Goal: Task Accomplishment & Management: Complete application form

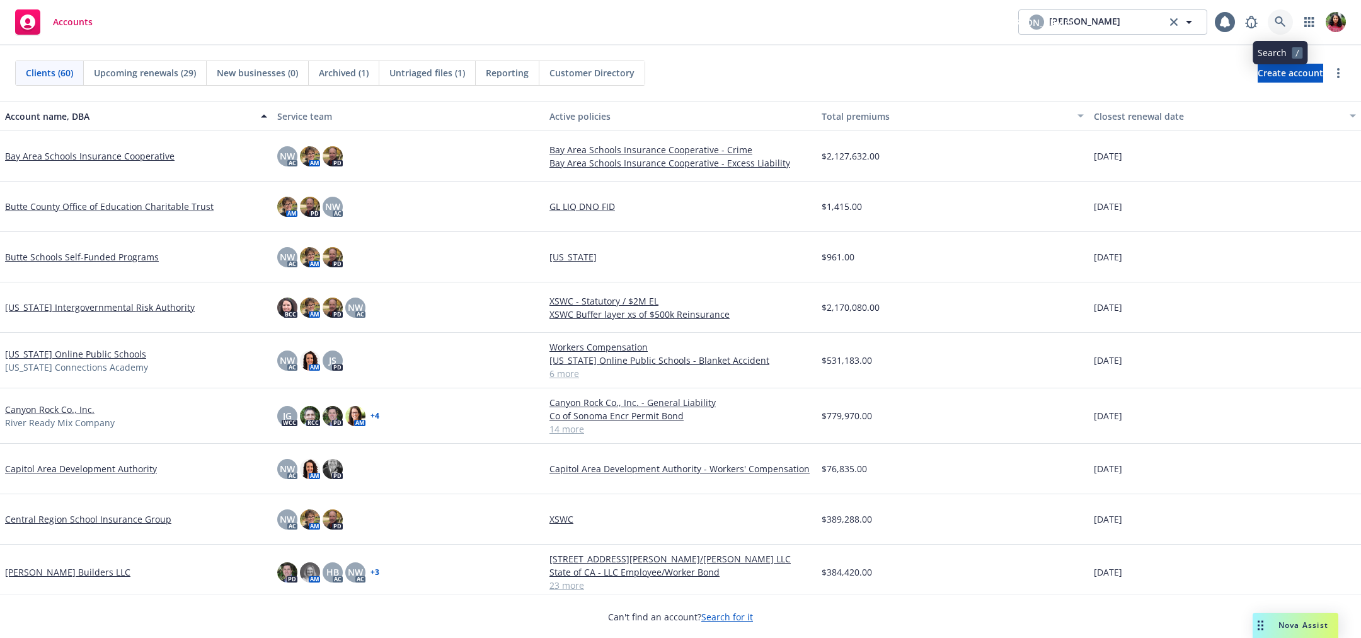
click at [1286, 24] on link at bounding box center [1280, 21] width 25 height 25
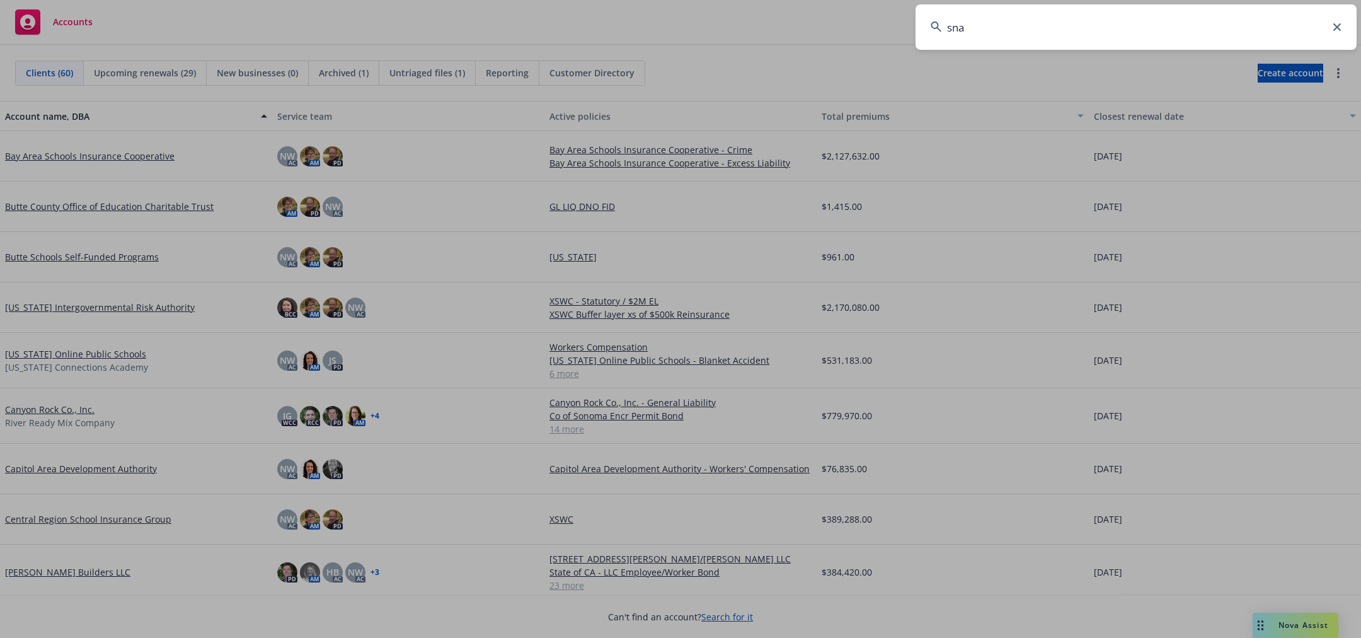
type input "snap"
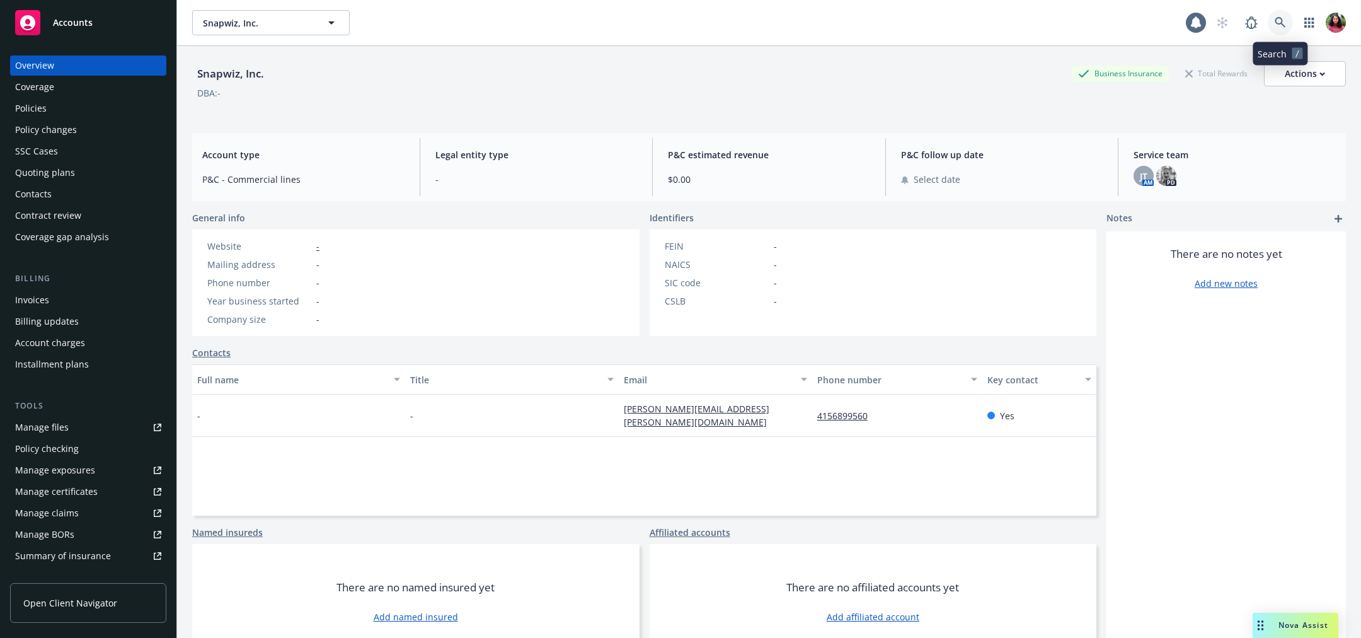
click at [1280, 21] on icon at bounding box center [1280, 22] width 11 height 11
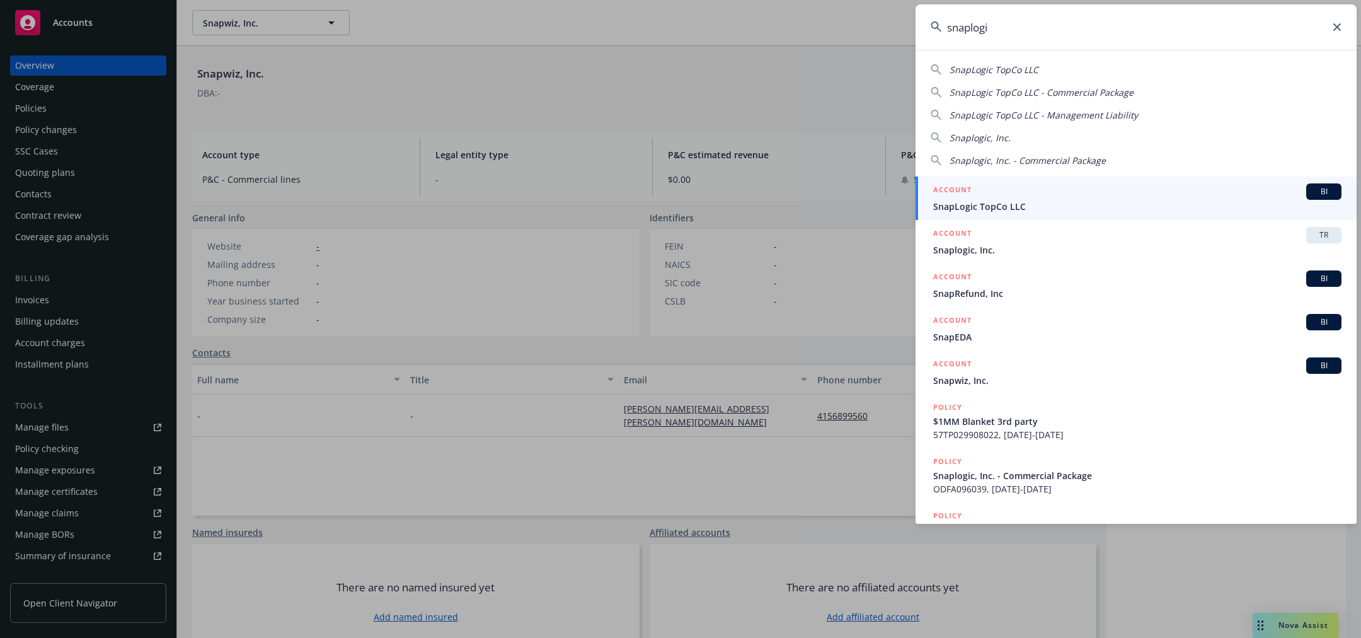
type input "snaplogic"
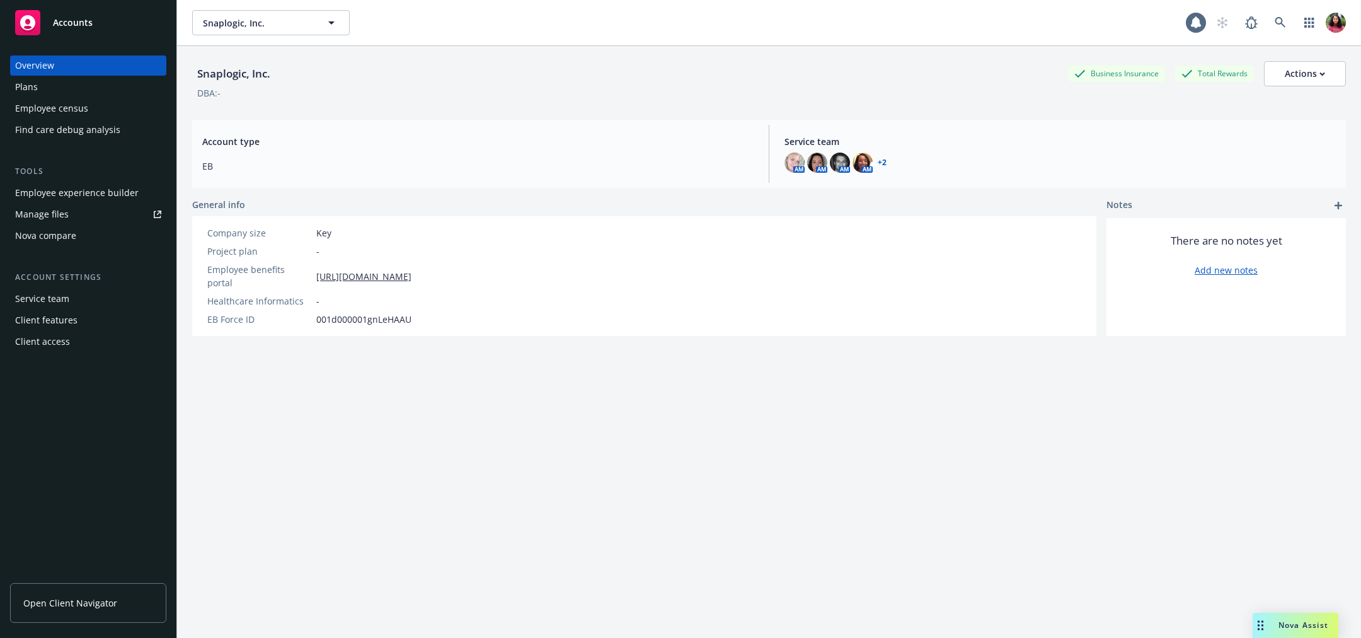
click at [83, 110] on div "Employee census" at bounding box center [51, 108] width 73 height 20
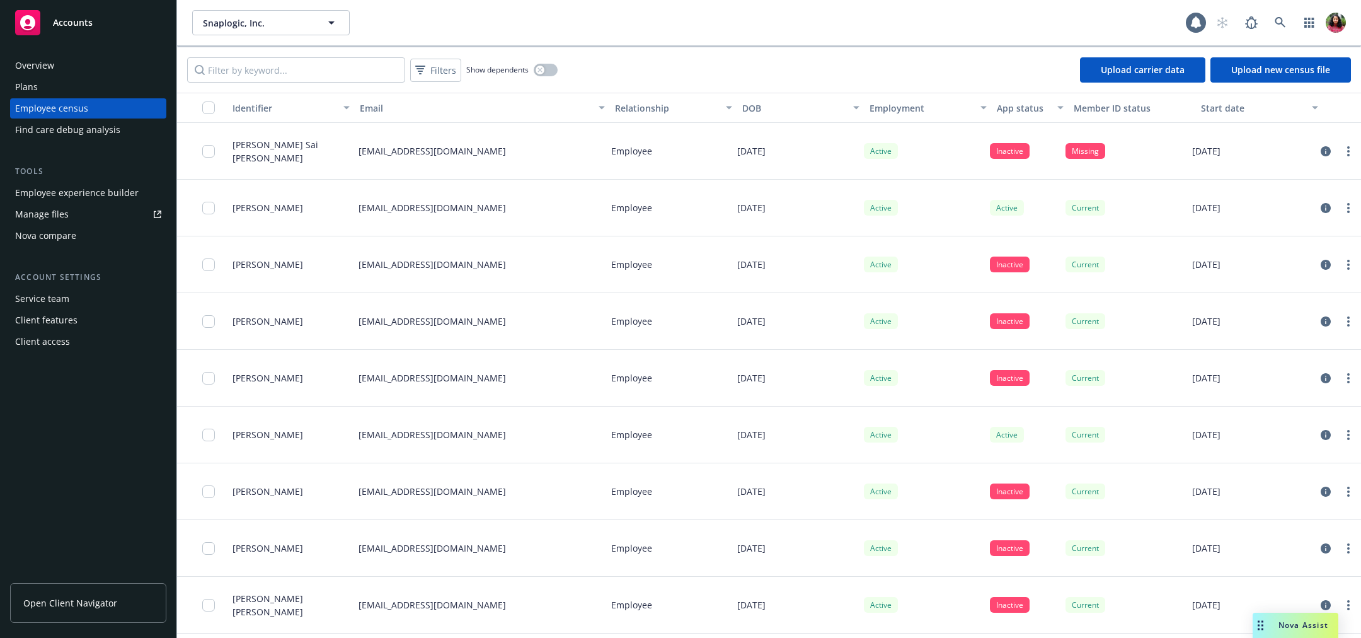
click at [1281, 66] on link "Upload new census file" at bounding box center [1281, 69] width 141 height 25
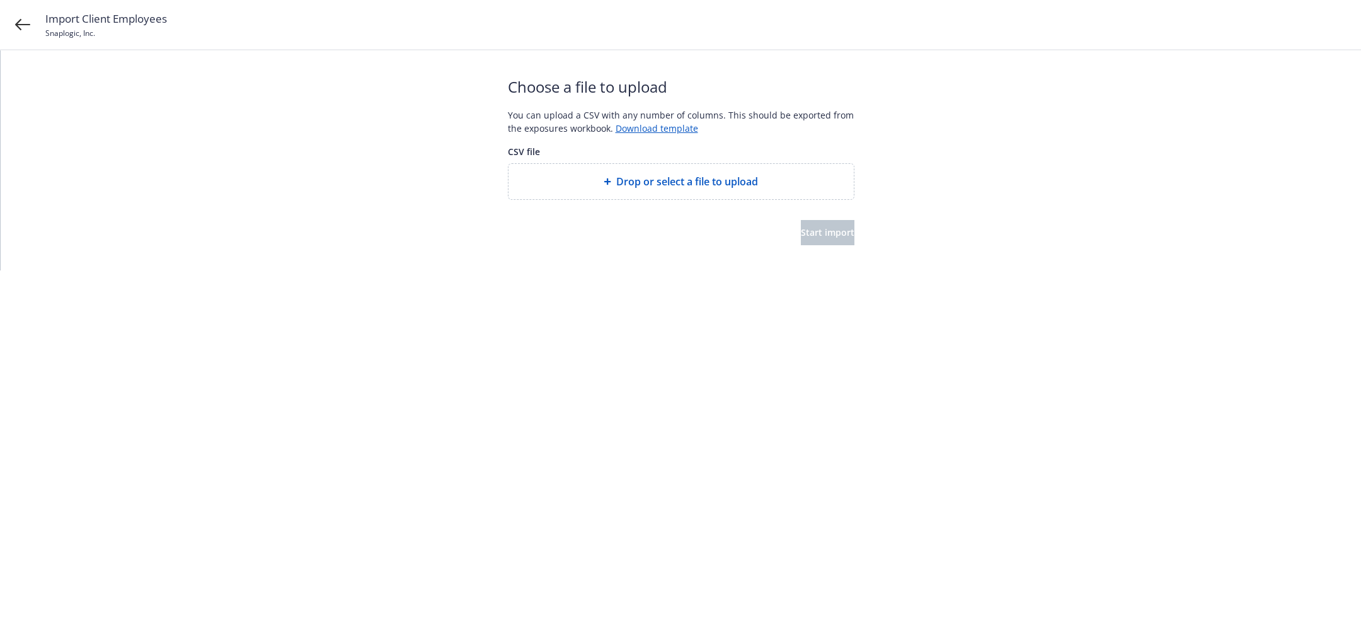
click at [705, 190] on div "Drop or select a file to upload" at bounding box center [681, 181] width 345 height 35
click at [815, 245] on div "Choose a file to upload You can upload a CSV with any number of columns. This s…" at bounding box center [681, 160] width 347 height 220
click at [817, 235] on span "Start import" at bounding box center [828, 232] width 54 height 12
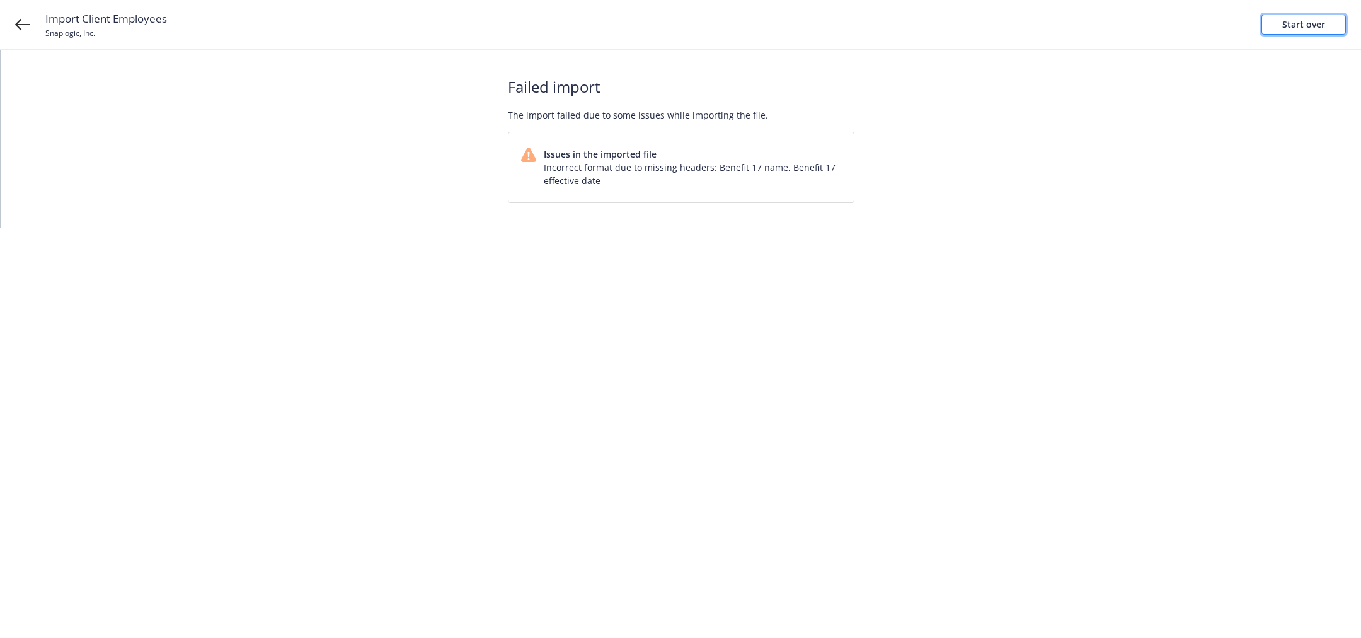
click at [1294, 18] on div "Start over" at bounding box center [1303, 24] width 43 height 19
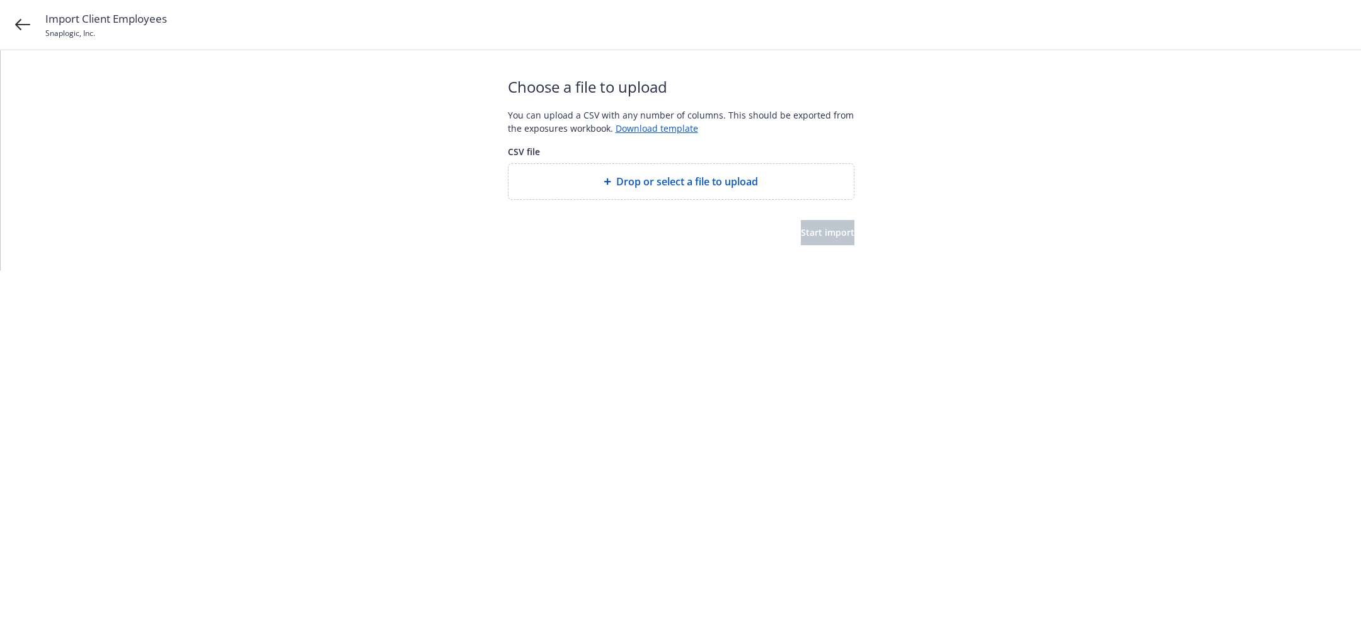
click at [609, 170] on div "Drop or select a file to upload" at bounding box center [681, 181] width 345 height 35
click at [829, 241] on button "Start import" at bounding box center [828, 232] width 54 height 25
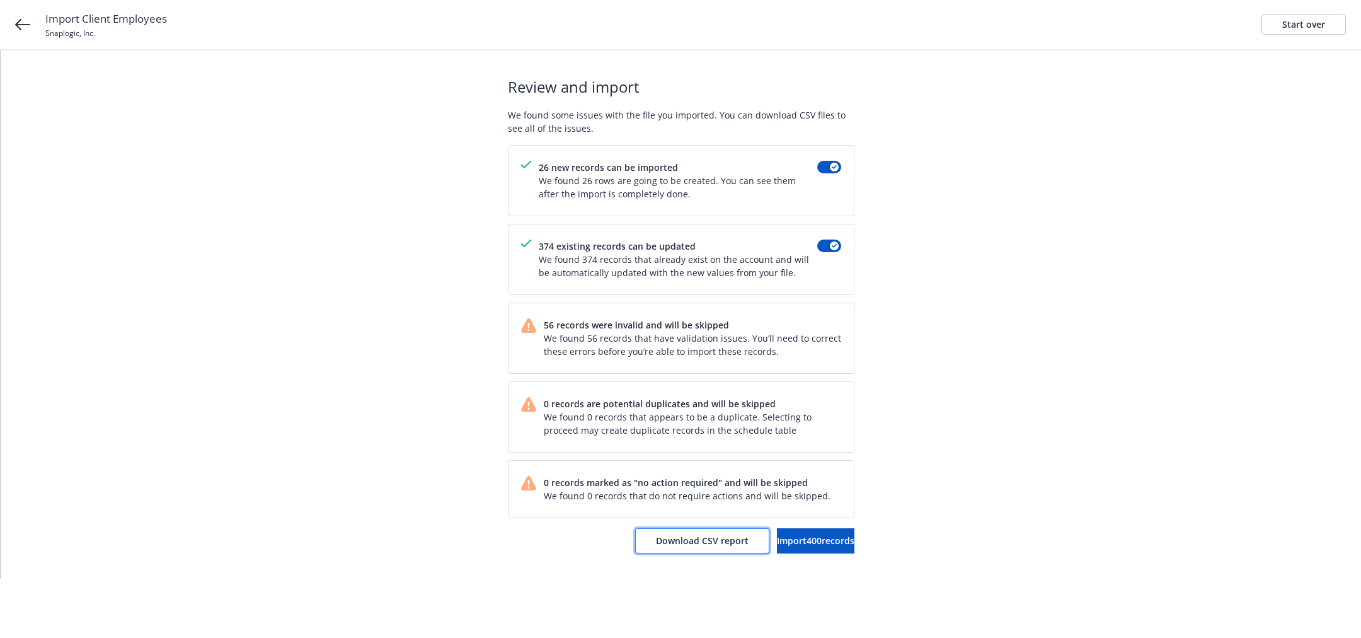
click at [660, 535] on span "Download CSV report" at bounding box center [702, 540] width 93 height 12
click at [1282, 23] on link "Start over" at bounding box center [1304, 24] width 84 height 20
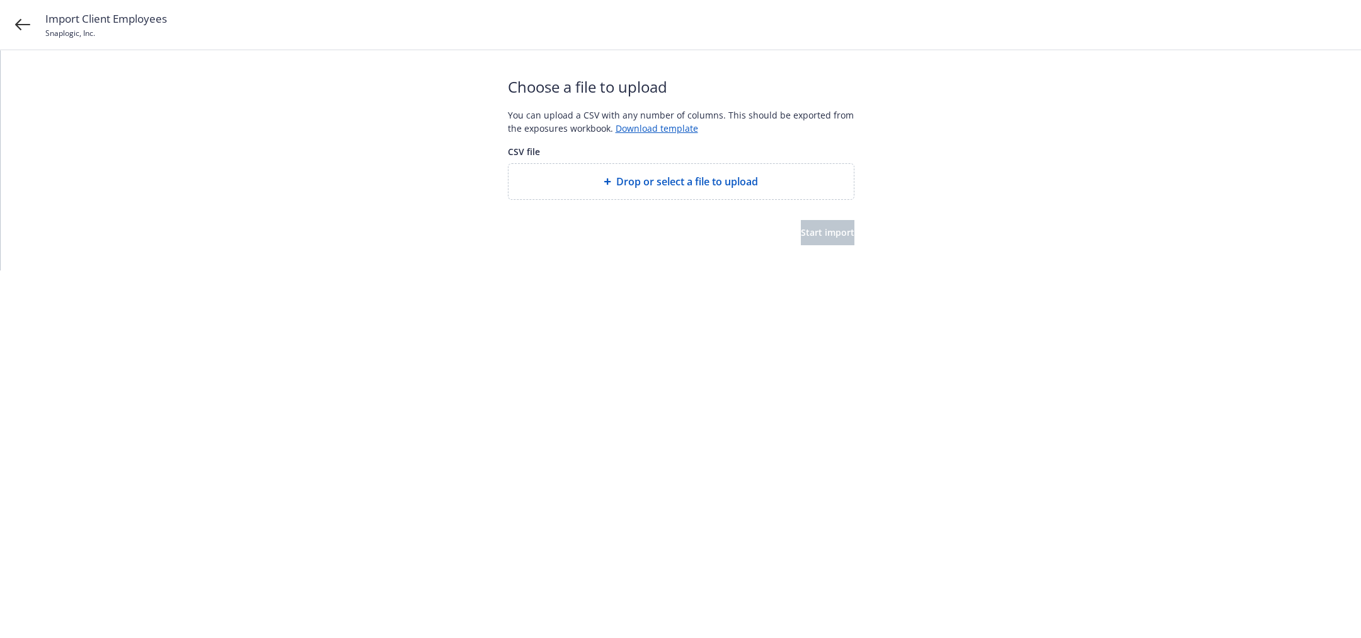
click at [720, 178] on span "Drop or select a file to upload" at bounding box center [687, 181] width 142 height 15
click at [801, 232] on span "Start import" at bounding box center [828, 232] width 54 height 12
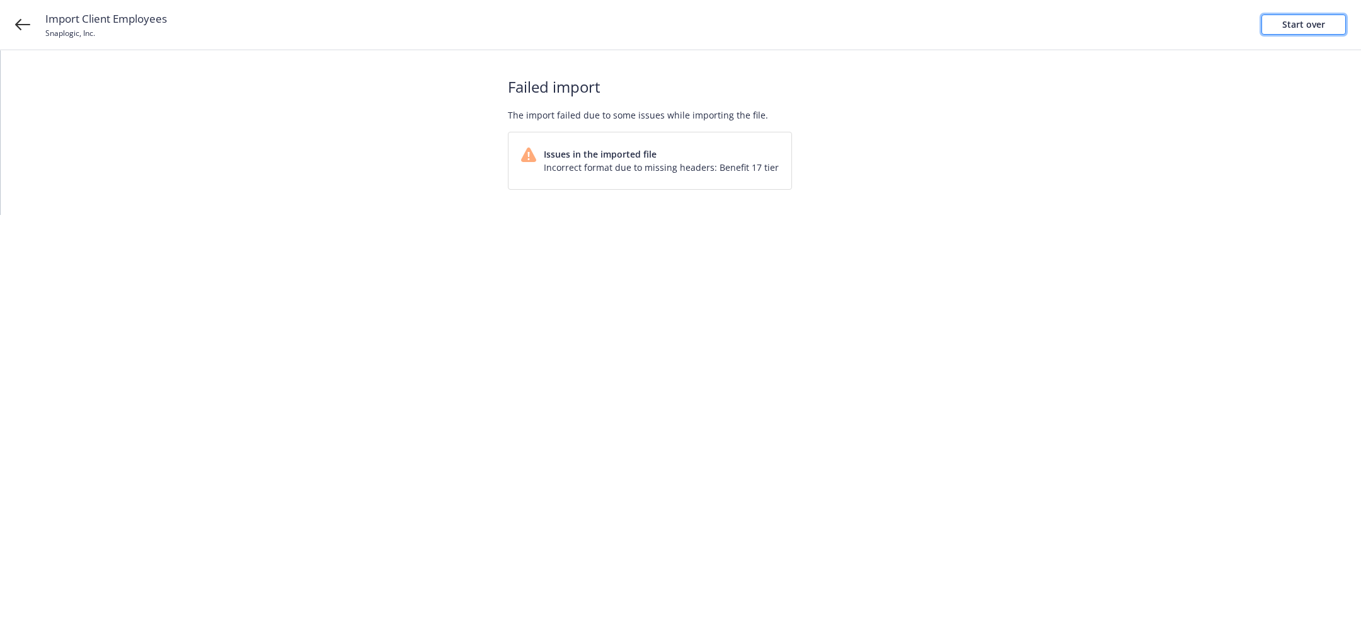
click at [1329, 23] on link "Start over" at bounding box center [1304, 24] width 84 height 20
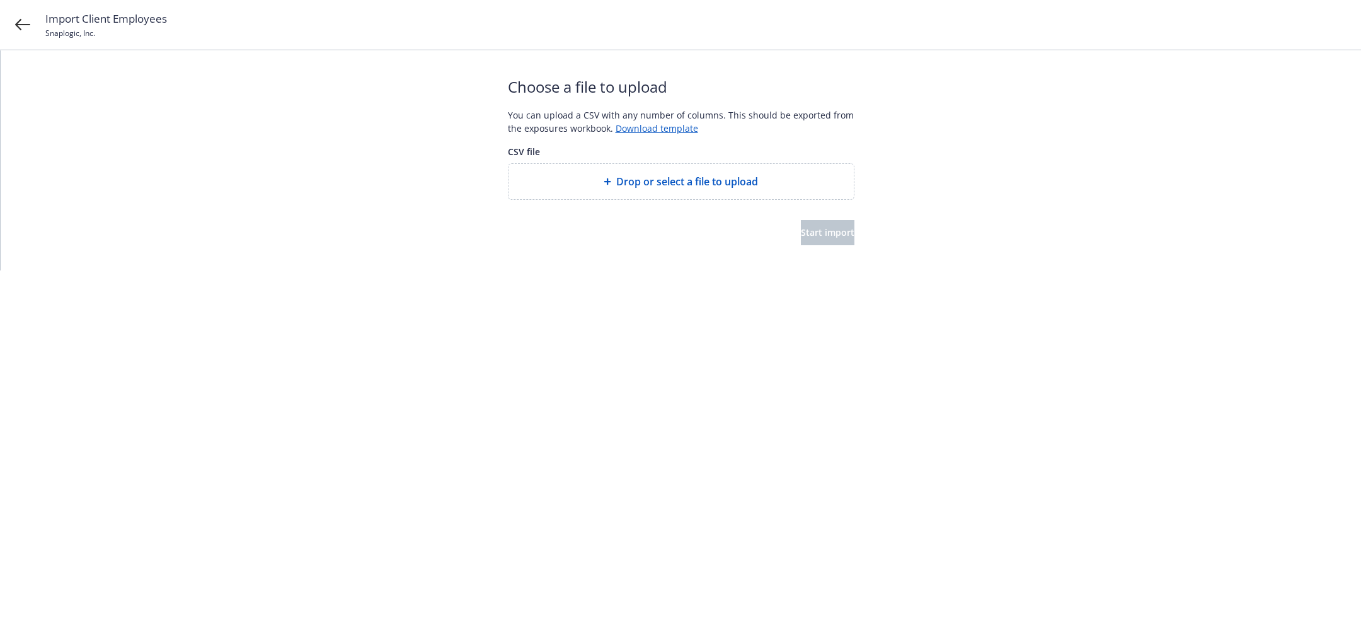
click at [679, 168] on div "Drop or select a file to upload" at bounding box center [681, 181] width 345 height 35
click at [835, 243] on button "Start import" at bounding box center [828, 232] width 54 height 25
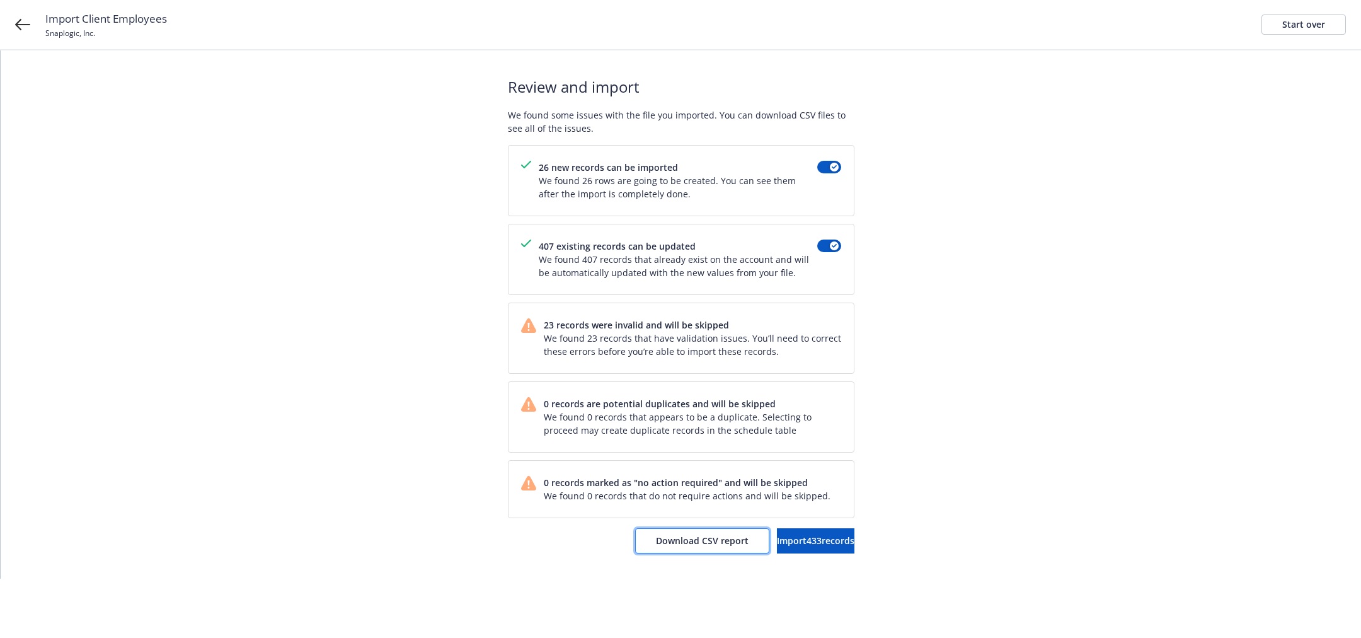
click at [670, 543] on span "Download CSV report" at bounding box center [702, 540] width 93 height 12
click at [1315, 25] on div "Start over" at bounding box center [1303, 24] width 43 height 19
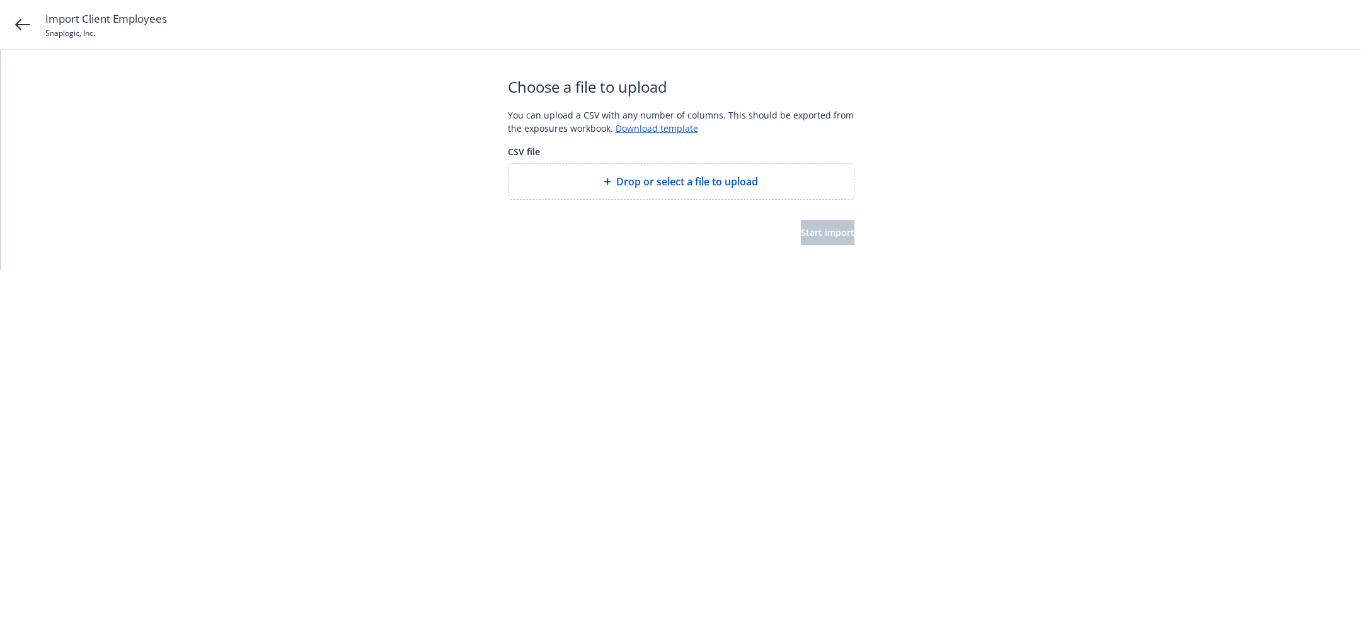
click at [756, 177] on span "Drop or select a file to upload" at bounding box center [687, 181] width 142 height 15
click at [801, 227] on span "Start import" at bounding box center [828, 232] width 54 height 12
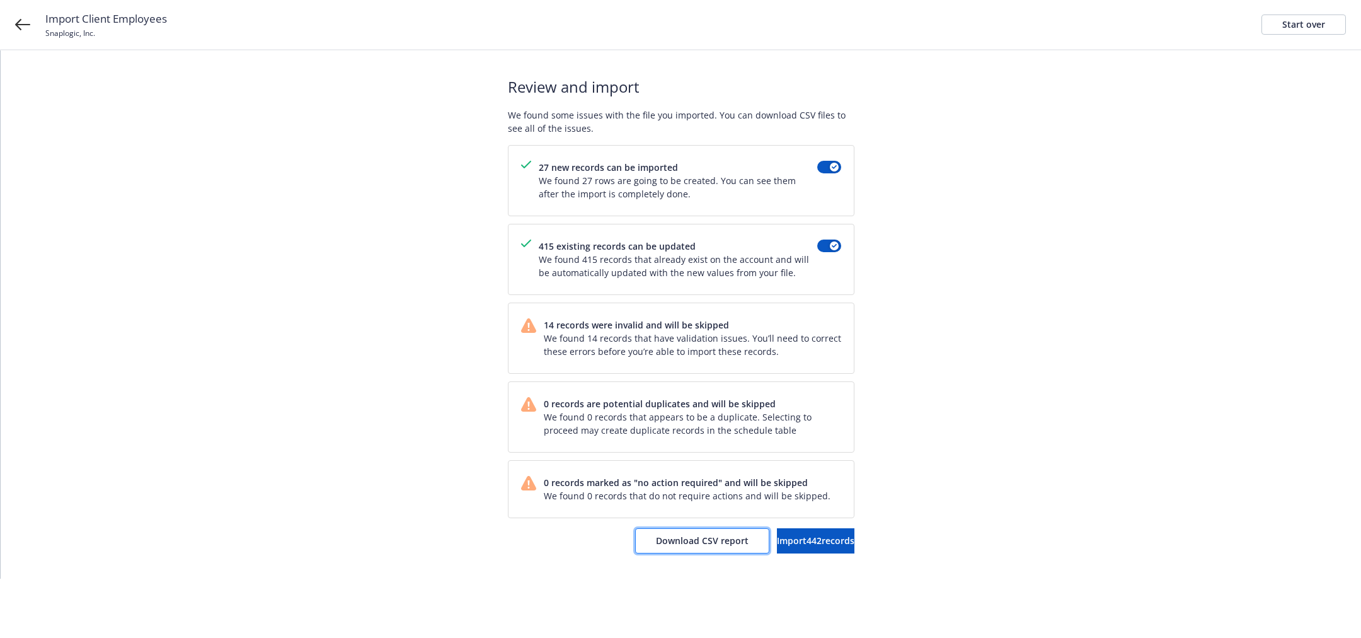
click at [688, 532] on button "Download CSV report" at bounding box center [702, 540] width 134 height 25
click at [786, 543] on span "Import 442 records" at bounding box center [816, 540] width 78 height 12
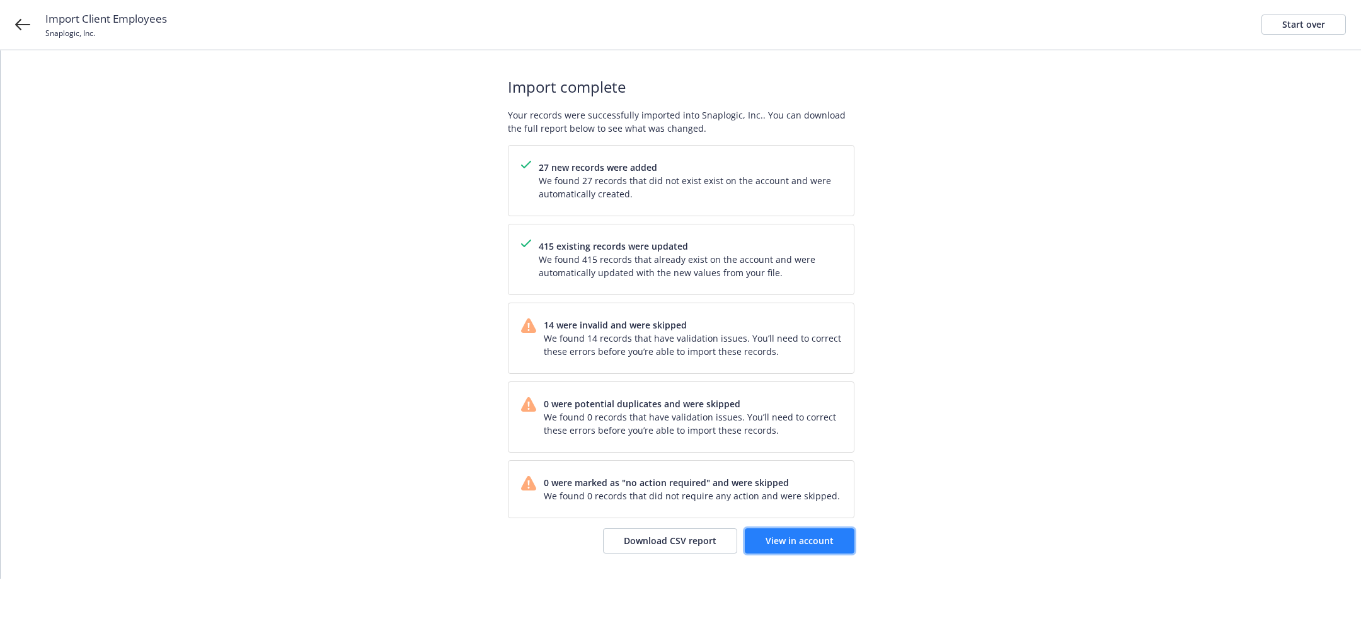
click at [790, 535] on span "View in account" at bounding box center [800, 540] width 68 height 12
